Goal: Task Accomplishment & Management: Use online tool/utility

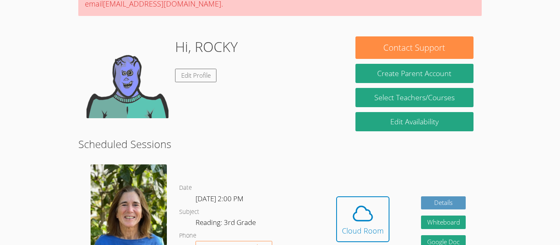
scroll to position [100, 0]
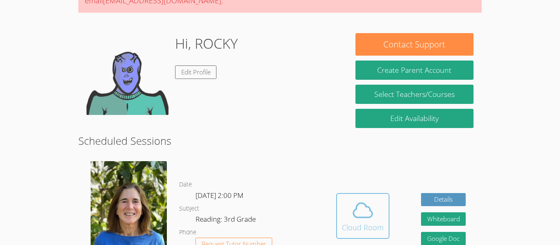
click at [367, 222] on div "Cloud Room" at bounding box center [363, 227] width 42 height 11
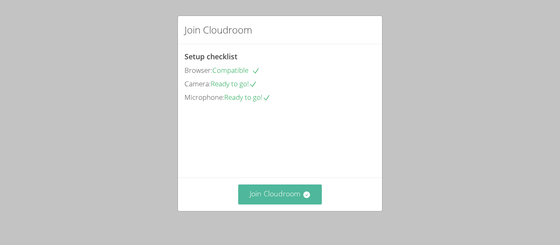
click at [249, 188] on button "Join Cloudroom" at bounding box center [280, 195] width 84 height 20
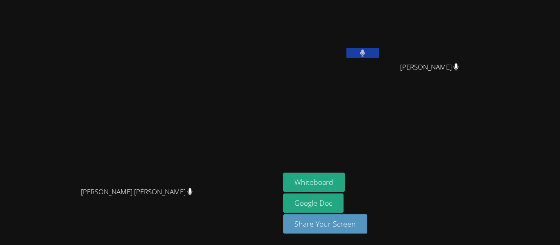
click at [401, 164] on aside "ROCKY BAEZA Jesse Carrizales Jesse Carrizales Whiteboard Google Doc Share Your …" at bounding box center [382, 122] width 205 height 245
click at [345, 178] on button "Whiteboard" at bounding box center [314, 182] width 62 height 19
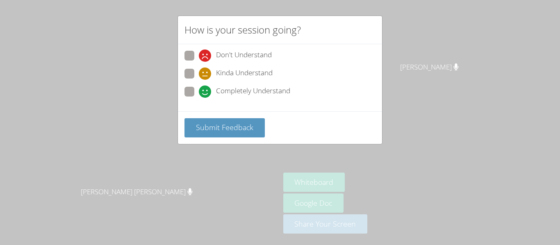
click at [198, 88] on label "Completely Understand" at bounding box center [237, 92] width 106 height 11
click at [199, 88] on input "Completely Understand" at bounding box center [202, 90] width 7 height 7
radio input "true"
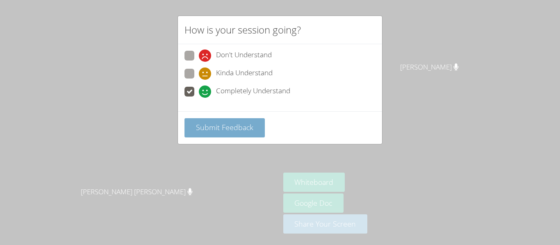
click at [202, 127] on span "Submit Feedback" at bounding box center [224, 127] width 57 height 10
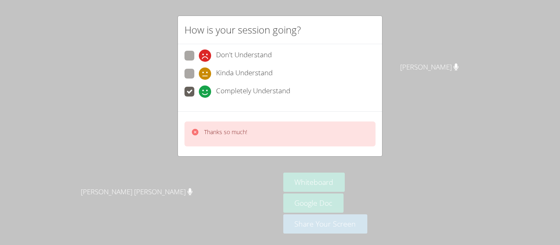
click at [78, 107] on div "How is your session going? Don't Understand Kinda Understand Completely Underst…" at bounding box center [280, 122] width 560 height 245
